Goal: Transaction & Acquisition: Download file/media

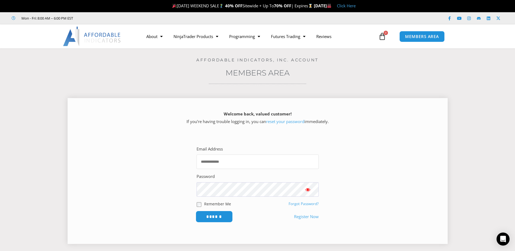
type input "**********"
click at [210, 216] on input "******" at bounding box center [213, 217] width 37 height 12
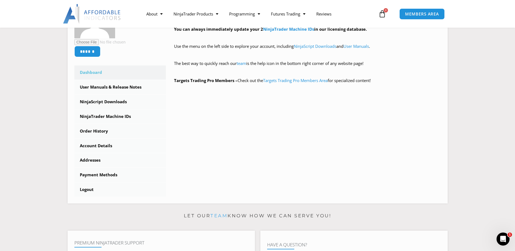
scroll to position [122, 0]
click at [113, 117] on link "NinjaTrader Machine IDs" at bounding box center [120, 116] width 92 height 14
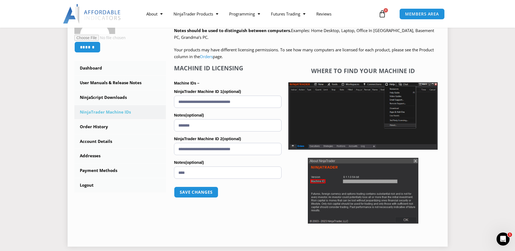
scroll to position [122, 0]
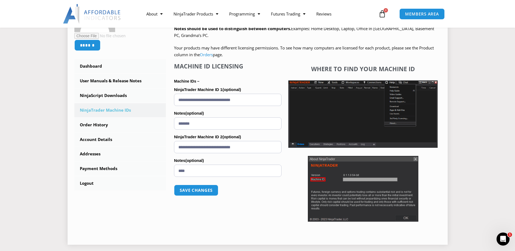
drag, startPoint x: 258, startPoint y: 148, endPoint x: 167, endPoint y: 142, distance: 90.8
click at [167, 142] on div "NinjaTrader Machine IDs – We are transitioning all NinjaTrader software package…" at bounding box center [303, 114] width 275 height 246
click at [269, 192] on p "Save changes" at bounding box center [227, 190] width 107 height 22
click at [111, 95] on link "NinjaScript Downloads" at bounding box center [120, 95] width 92 height 14
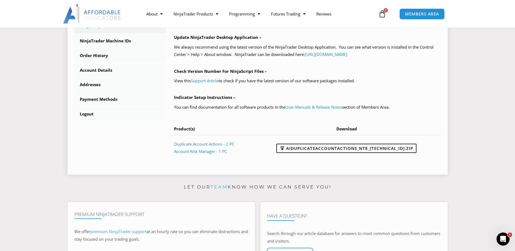
scroll to position [191, 0]
click at [331, 147] on link "AIDuplicateAccountActions_NT8_25.2.5.1.zip" at bounding box center [346, 147] width 140 height 9
